Goal: Transaction & Acquisition: Purchase product/service

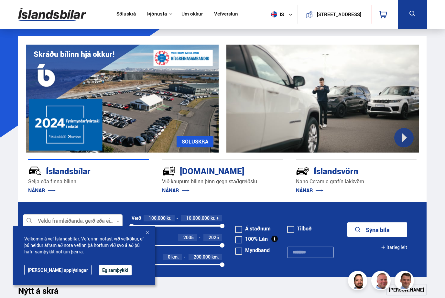
click at [99, 268] on button "Ég samþykki" at bounding box center [115, 270] width 33 height 10
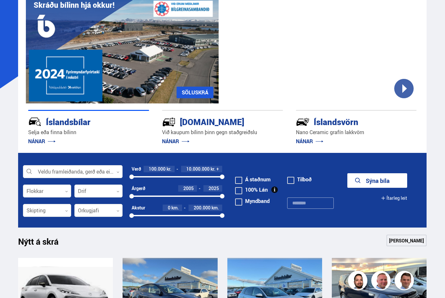
scroll to position [60, 0]
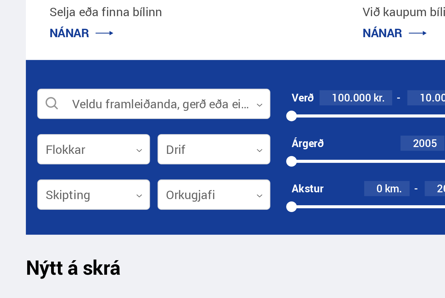
click at [104, 194] on div at bounding box center [98, 200] width 48 height 13
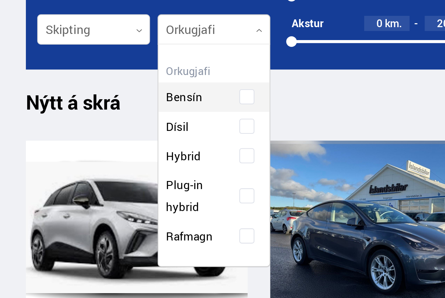
scroll to position [86, 0]
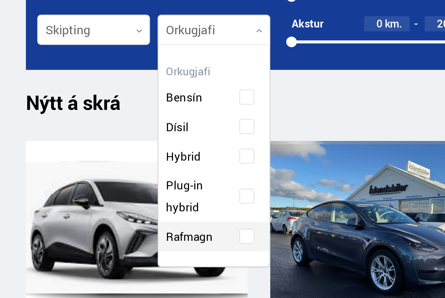
click at [104, 187] on div "Bensín Dísil Hybrid Plug-in hybrid Rafmagn" at bounding box center [98, 228] width 47 height 82
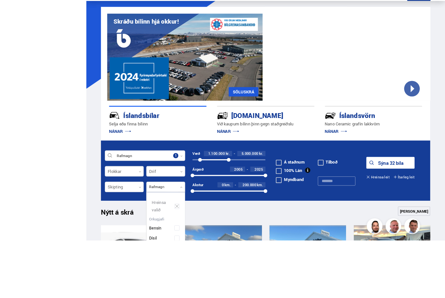
scroll to position [100, 0]
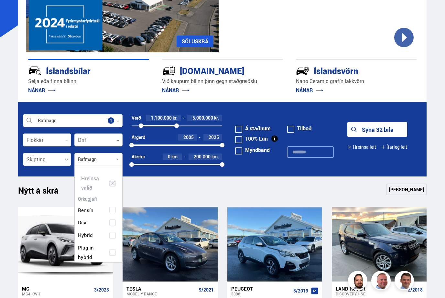
click at [379, 128] on button "Sýna 32 bíla" at bounding box center [377, 129] width 60 height 15
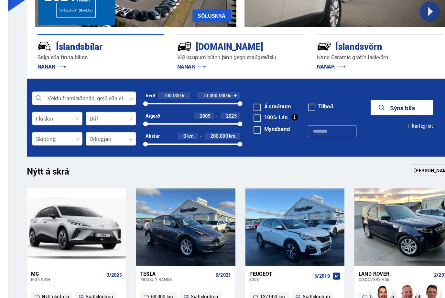
scroll to position [126, 0]
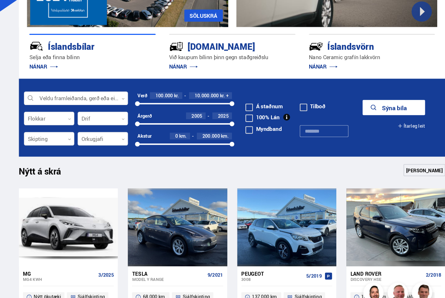
click at [107, 135] on div at bounding box center [98, 133] width 48 height 13
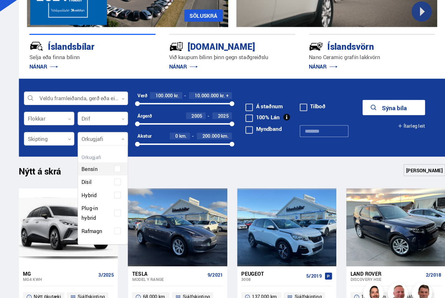
scroll to position [93, 47]
click at [111, 216] on div "Bensín Dísil Hybrid Plug-in hybrid Rafmagn" at bounding box center [98, 187] width 47 height 82
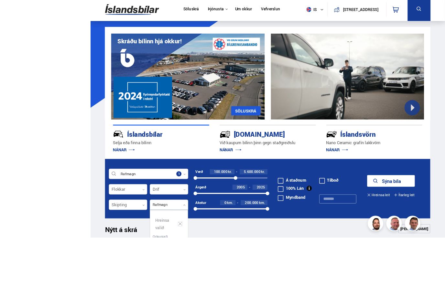
scroll to position [88, 0]
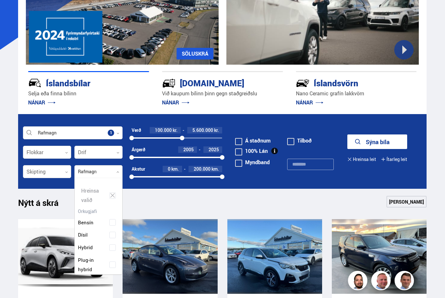
click at [342, 196] on div "Nýtt á skrá Sjá meira" at bounding box center [222, 204] width 408 height 16
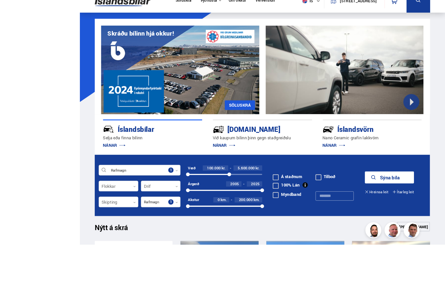
scroll to position [100, 0]
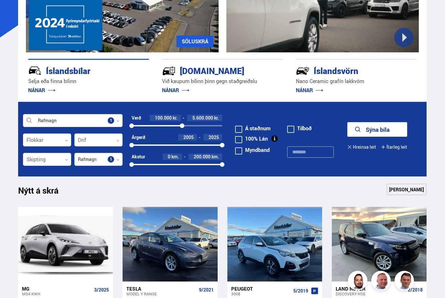
click at [379, 130] on button "Sýna bíla" at bounding box center [377, 129] width 60 height 15
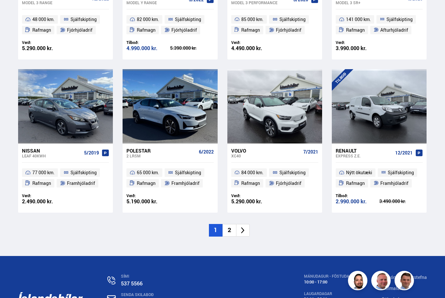
scroll to position [857, 0]
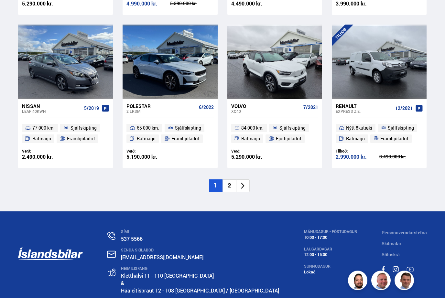
click at [241, 182] on icon at bounding box center [242, 185] width 7 height 7
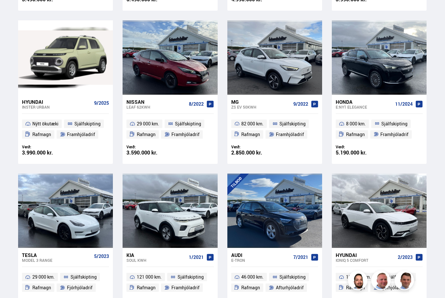
scroll to position [1, 0]
